Goal: Task Accomplishment & Management: Manage account settings

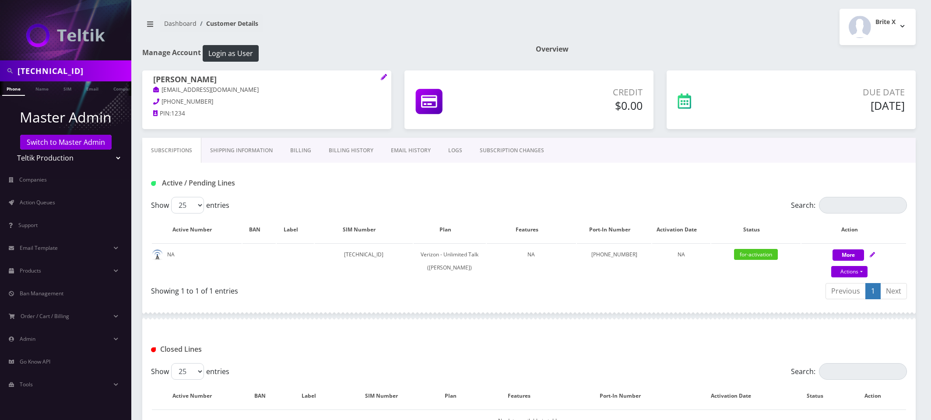
scroll to position [18, 0]
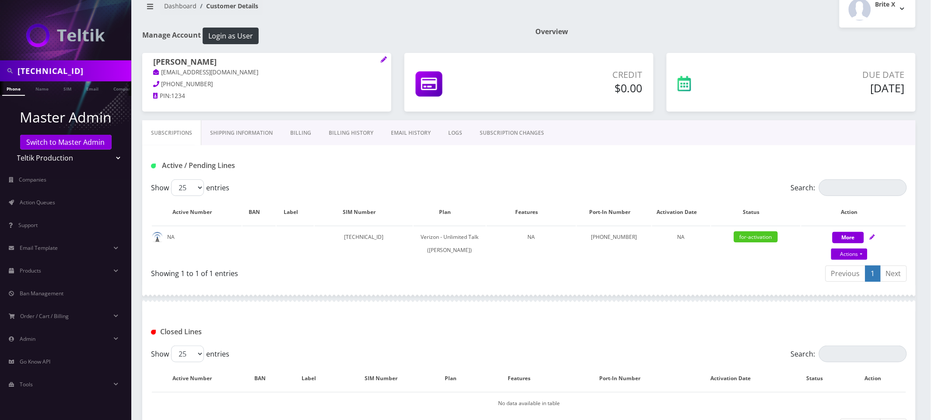
click at [73, 68] on input "89148000011798233241" at bounding box center [74, 71] width 112 height 17
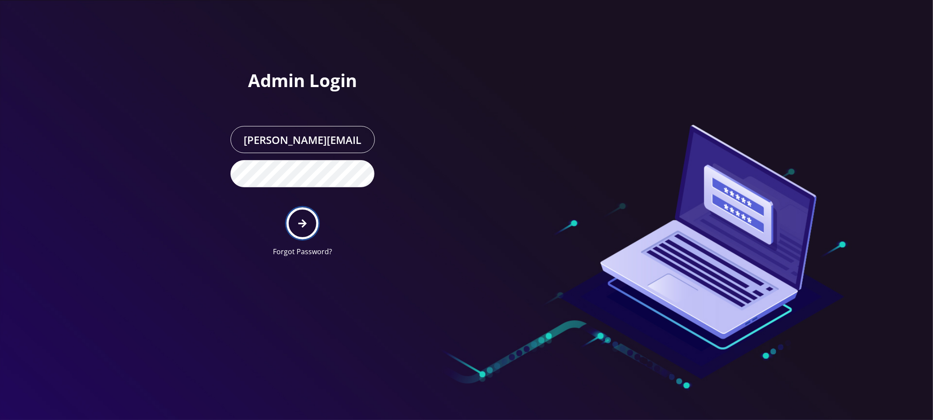
click at [308, 227] on button "submit" at bounding box center [303, 223] width 32 height 32
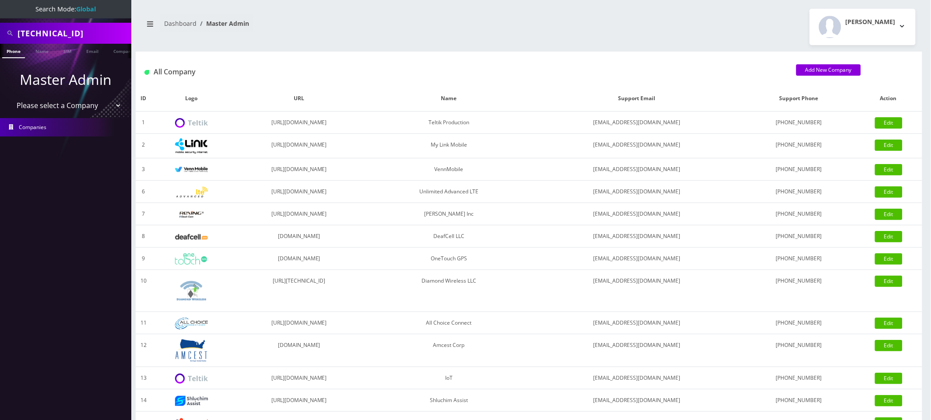
click at [81, 101] on select "Please select a Company Teltik Production My Link Mobile VennMobile Unlimited A…" at bounding box center [66, 105] width 112 height 17
click at [71, 35] on input "89148000011798233241" at bounding box center [74, 33] width 112 height 17
click at [101, 107] on select "Please select a Company Teltik Production My Link Mobile VennMobile Unlimited A…" at bounding box center [66, 105] width 112 height 17
select select "13"
click at [10, 97] on select "Please select a Company Teltik Production My Link Mobile VennMobile Unlimited A…" at bounding box center [66, 105] width 112 height 17
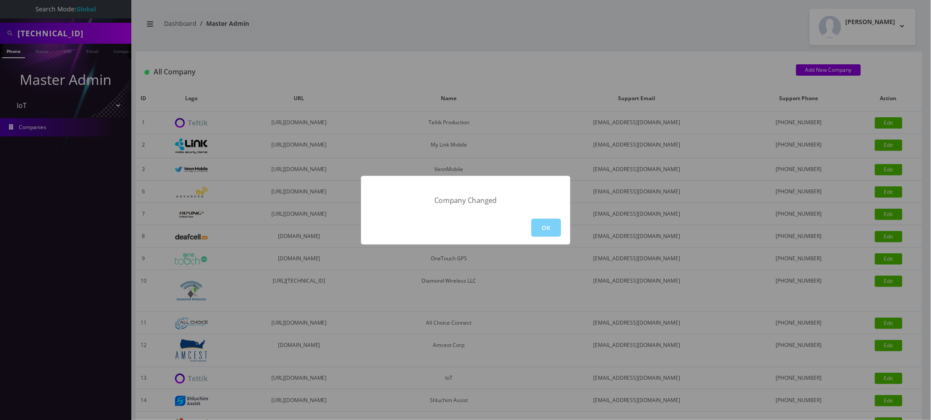
click at [63, 143] on div "Company Changed OK" at bounding box center [465, 210] width 931 height 420
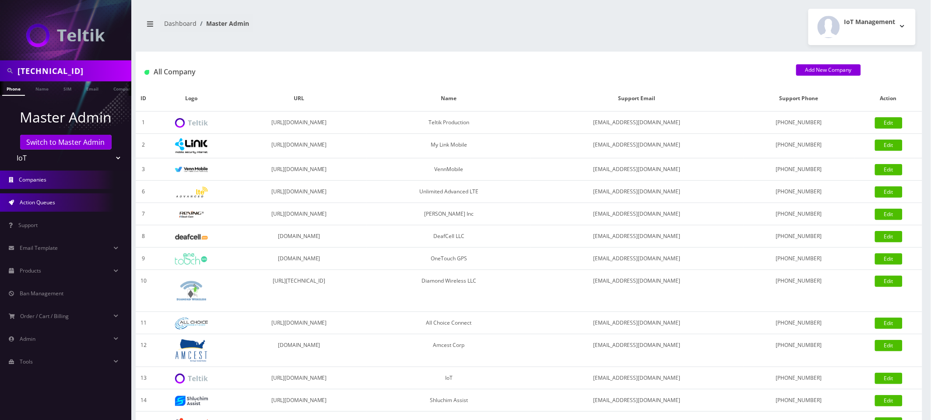
click at [62, 196] on link "Action Queues" at bounding box center [65, 202] width 131 height 18
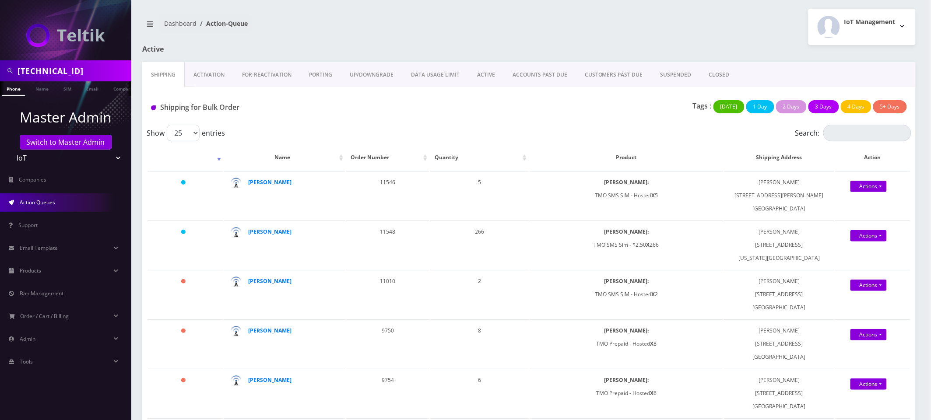
drag, startPoint x: 68, startPoint y: 63, endPoint x: 68, endPoint y: 70, distance: 7.5
click at [68, 64] on input "89148000011798233241" at bounding box center [74, 71] width 112 height 17
drag, startPoint x: 68, startPoint y: 70, endPoint x: 65, endPoint y: 76, distance: 6.5
click at [68, 70] on input "89148000011798233241" at bounding box center [74, 71] width 112 height 17
click at [65, 76] on input "89148000011798233241" at bounding box center [74, 71] width 112 height 17
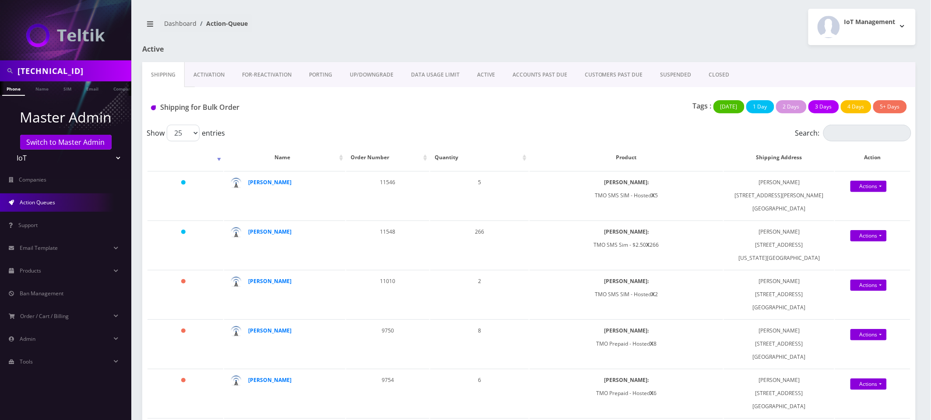
click at [65, 76] on input "89148000011798233241" at bounding box center [74, 71] width 112 height 17
type input "Shak"
click at [44, 91] on link "Name" at bounding box center [42, 88] width 22 height 14
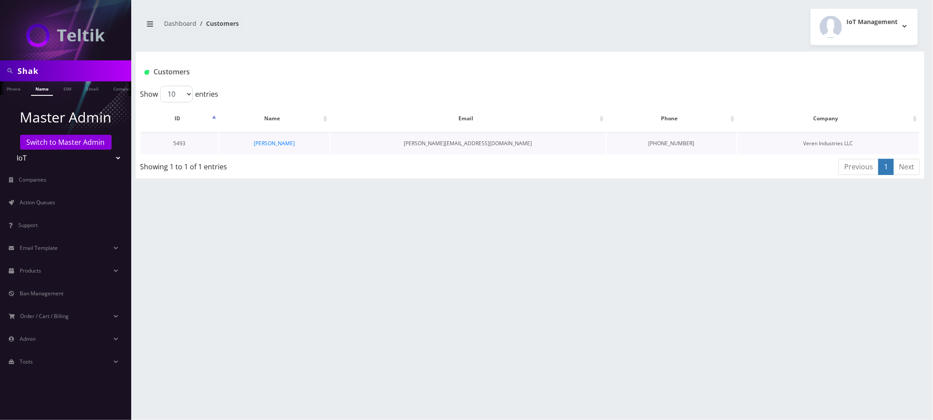
click at [279, 148] on td "[PERSON_NAME]" at bounding box center [274, 143] width 110 height 22
click at [279, 146] on link "[PERSON_NAME]" at bounding box center [274, 143] width 41 height 7
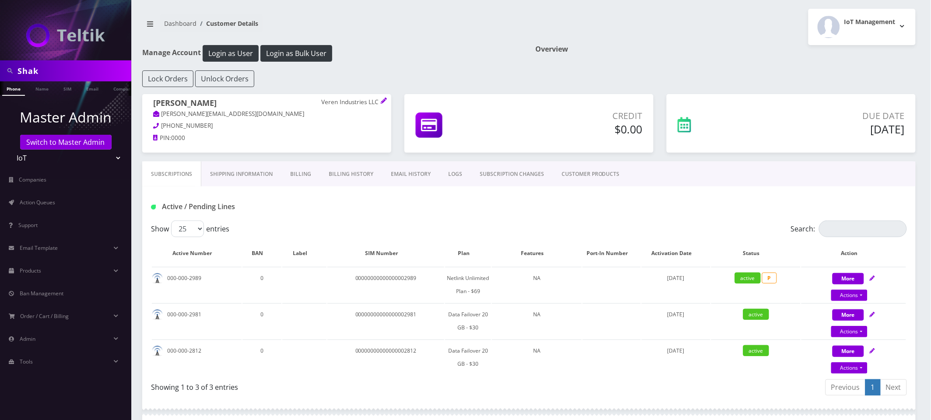
click at [420, 173] on link "EMAIL HISTORY" at bounding box center [410, 173] width 57 height 25
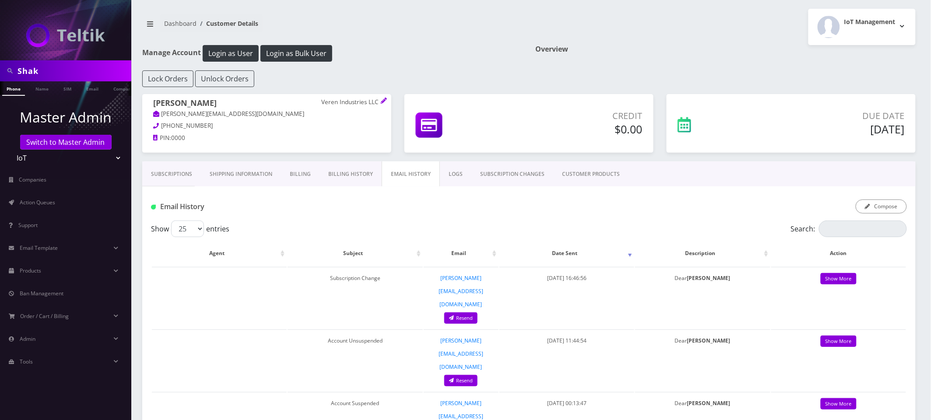
click at [350, 175] on link "Billing History" at bounding box center [350, 173] width 62 height 25
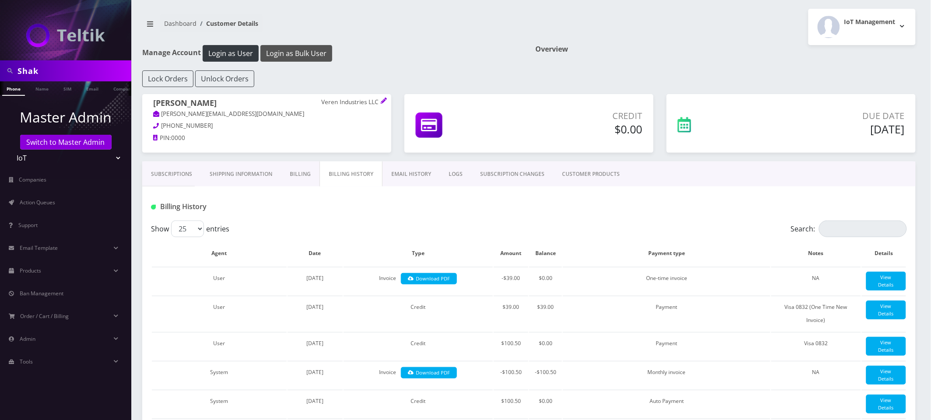
click at [318, 51] on button "Login as Bulk User" at bounding box center [296, 53] width 72 height 17
click at [47, 206] on link "Action Queues" at bounding box center [65, 202] width 131 height 18
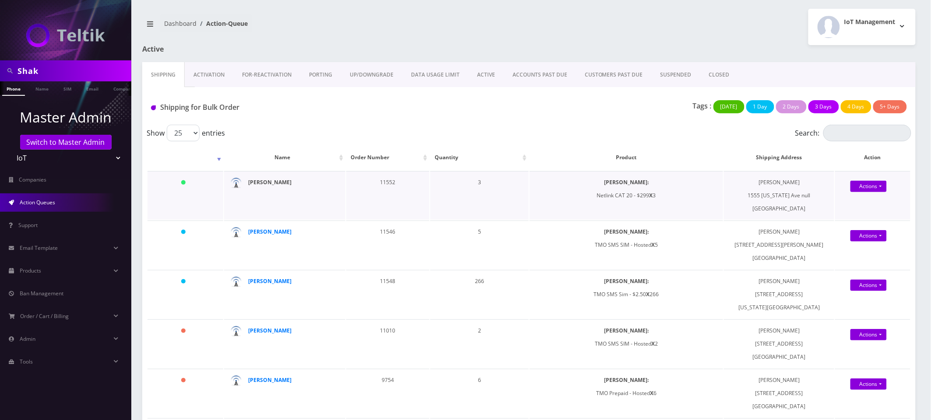
click at [264, 184] on strong "[PERSON_NAME]" at bounding box center [269, 182] width 43 height 7
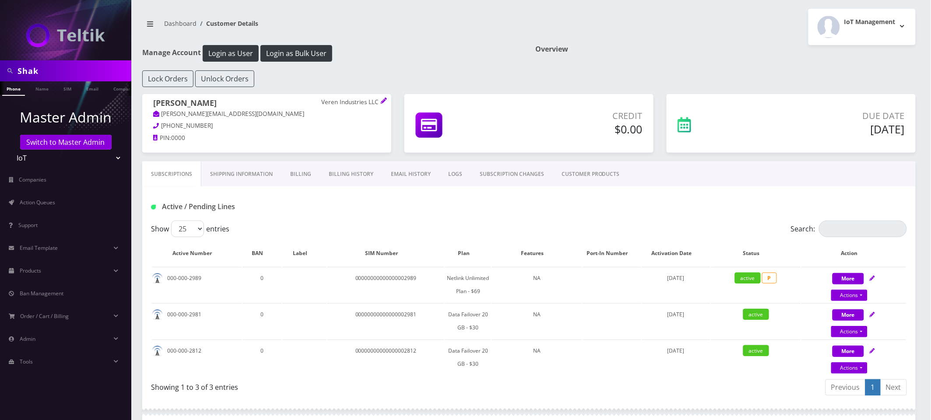
click at [421, 176] on link "EMAIL HISTORY" at bounding box center [410, 173] width 57 height 25
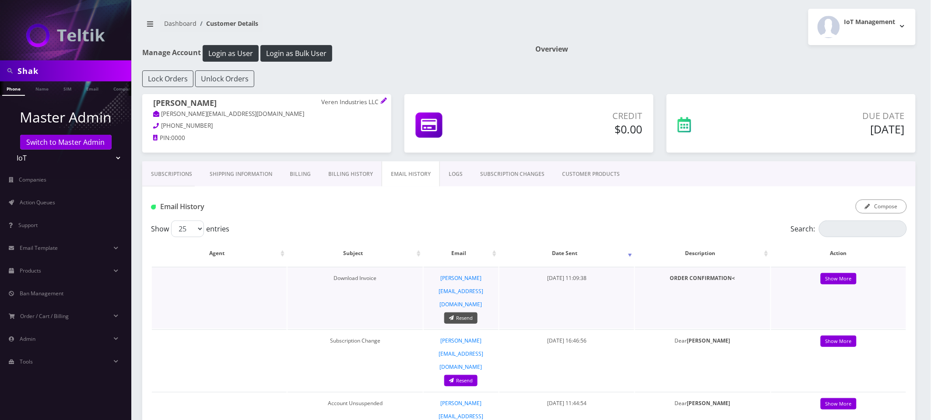
click at [469, 312] on link "Resend" at bounding box center [460, 318] width 33 height 12
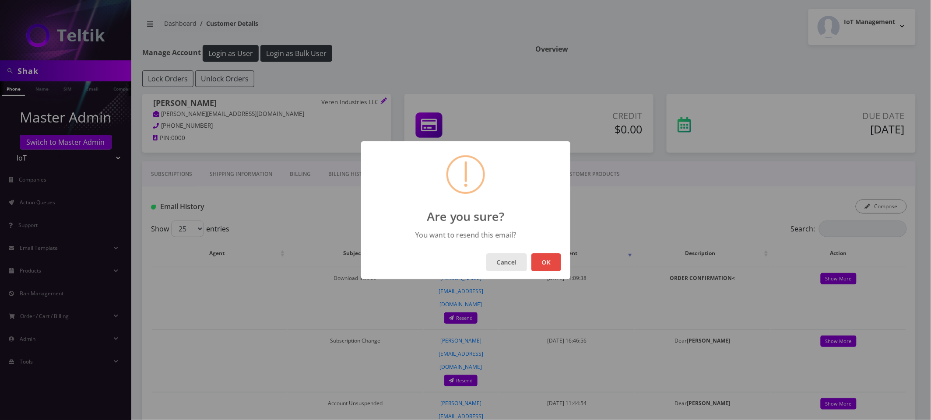
click at [505, 263] on button "Cancel" at bounding box center [506, 262] width 41 height 18
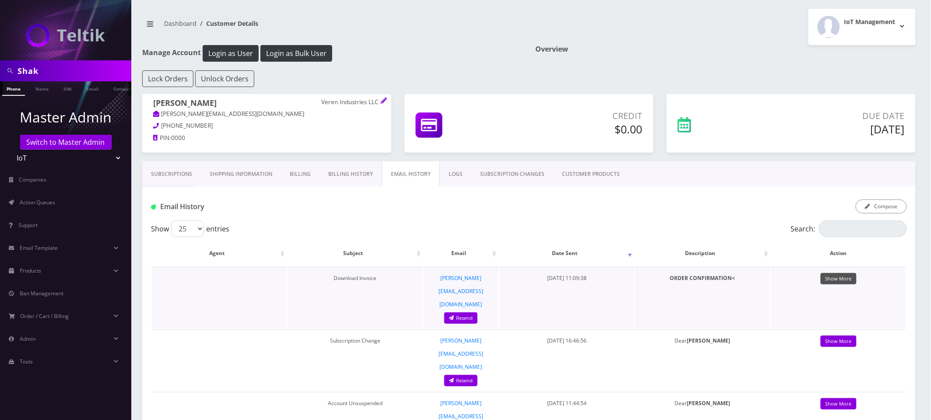
click at [850, 280] on link "Show More" at bounding box center [838, 279] width 36 height 12
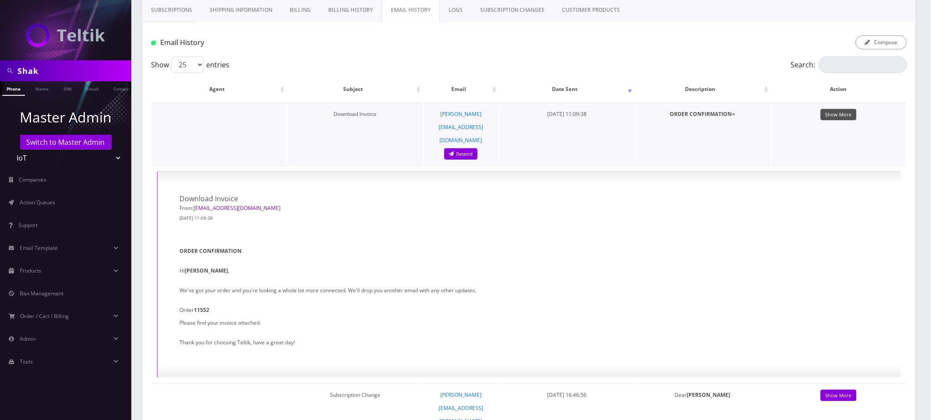
scroll to position [166, 0]
